Goal: Task Accomplishment & Management: Use online tool/utility

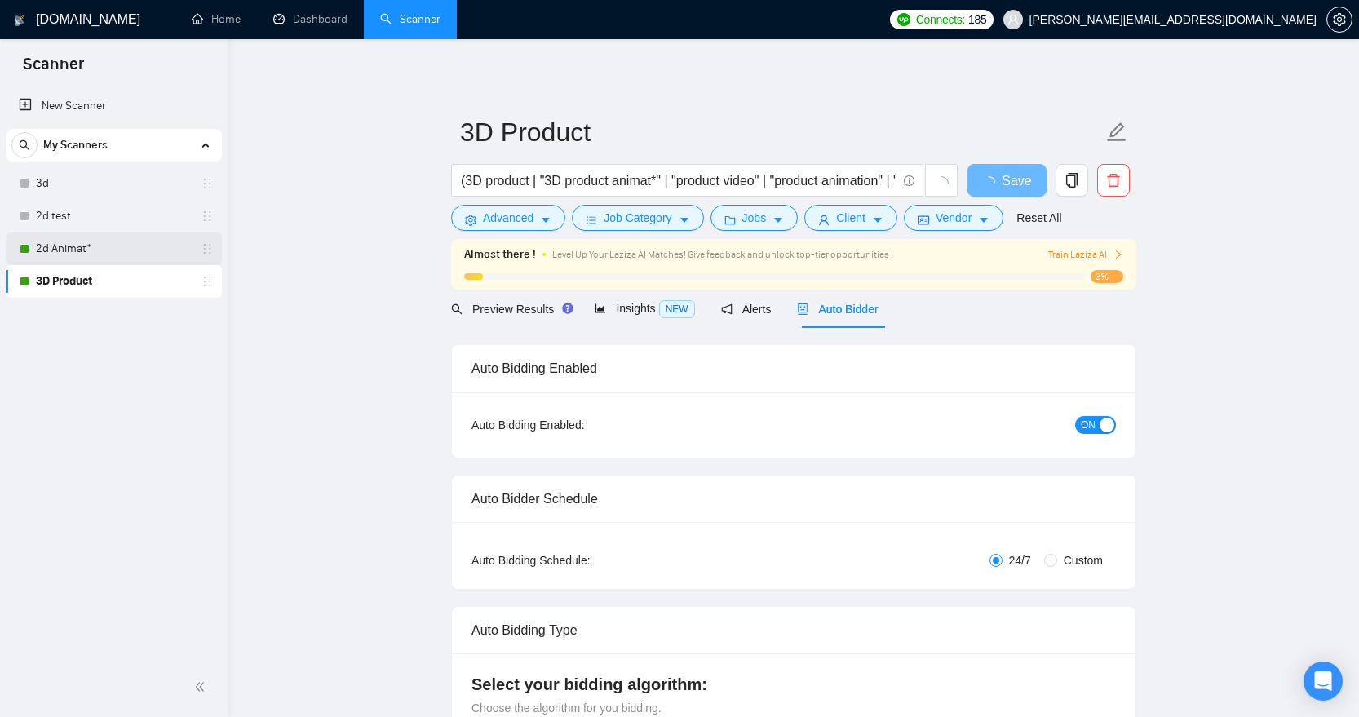
click at [107, 245] on link "2d Animat*" at bounding box center [113, 248] width 155 height 33
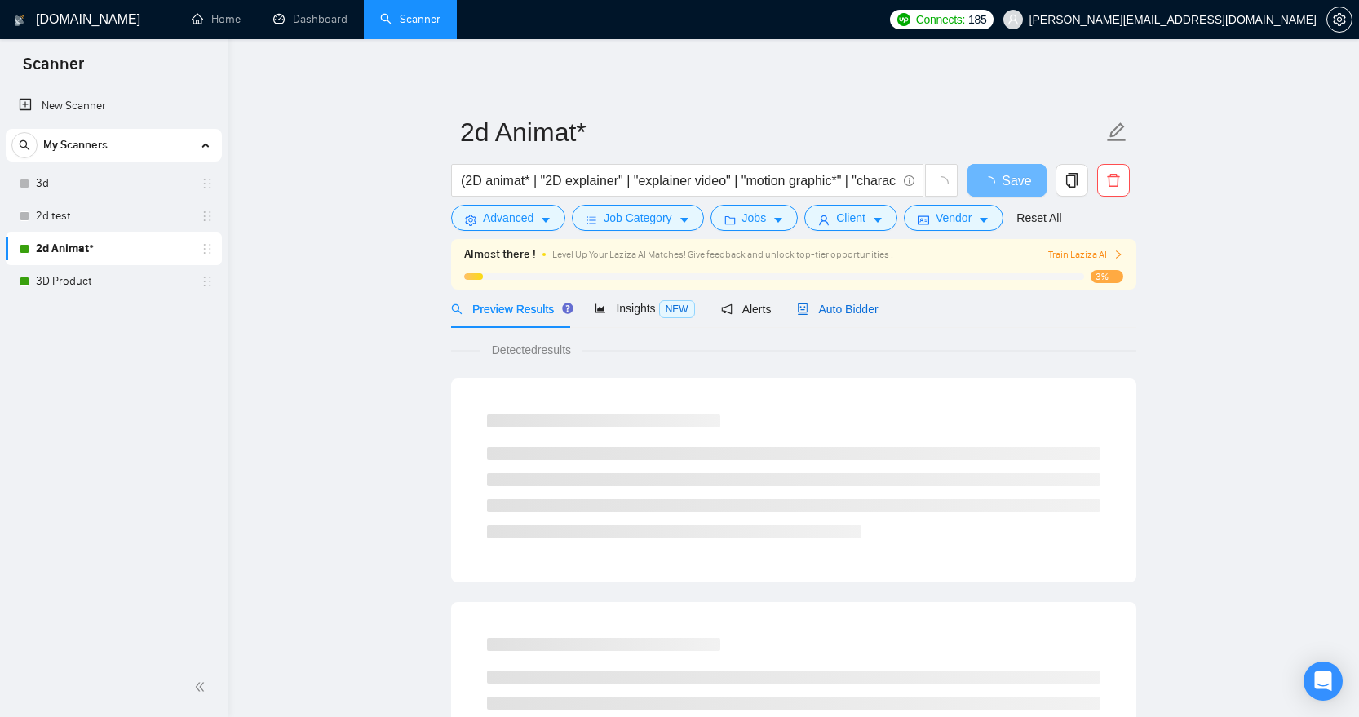
click at [848, 308] on span "Auto Bidder" at bounding box center [837, 309] width 81 height 13
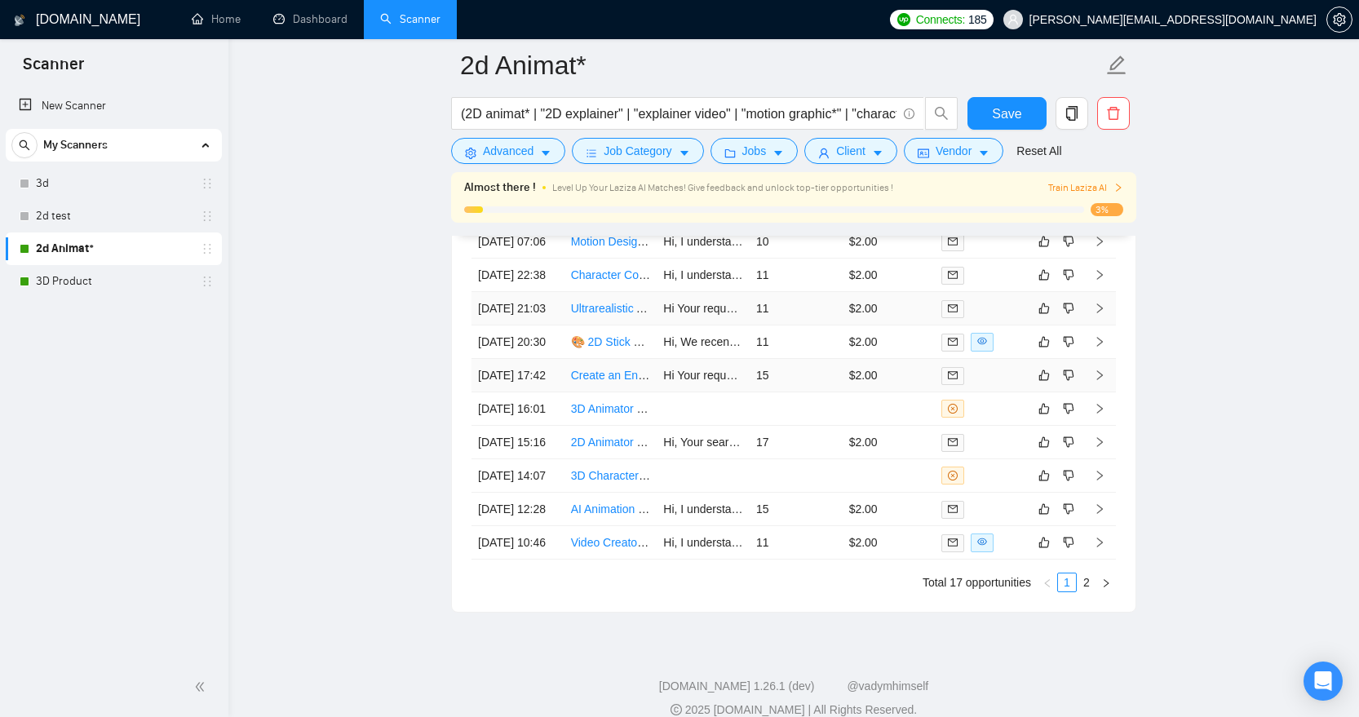
scroll to position [4271, 0]
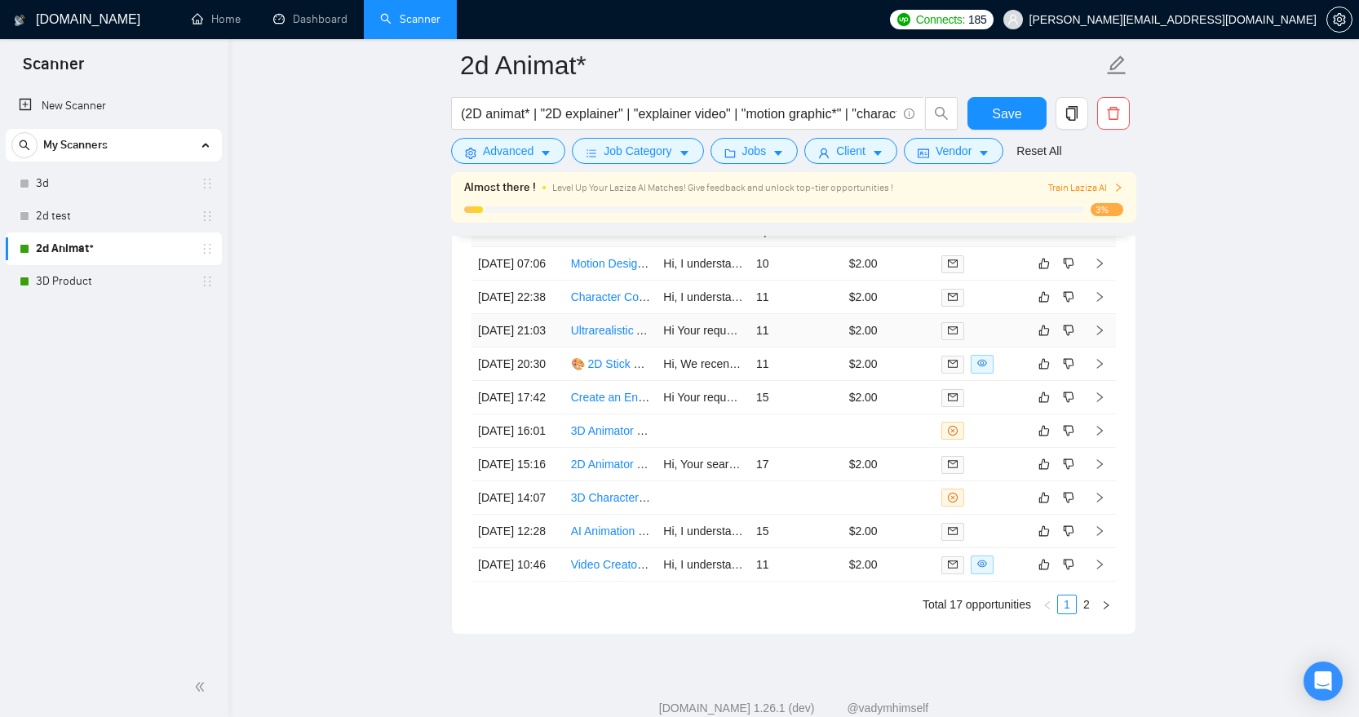
click at [597, 337] on link "Ultrarealistic AI Promotional Golf Video Creation" at bounding box center [692, 330] width 243 height 13
